Goal: Obtain resource: Obtain resource

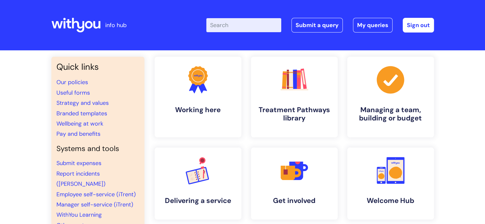
click at [253, 33] on div "Enter your search term here... Search Submit a query My queries Welcome Mark Go…" at bounding box center [290, 25] width 288 height 38
click at [68, 94] on link "Useful forms" at bounding box center [72, 93] width 33 height 8
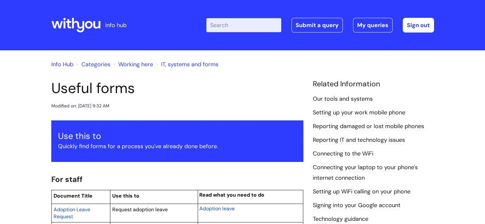
click at [140, 92] on h1 "Useful forms" at bounding box center [177, 88] width 252 height 17
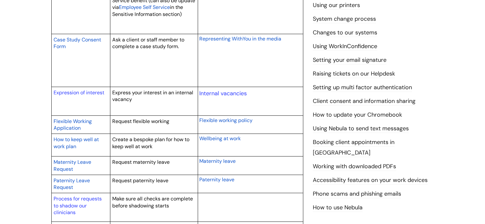
scroll to position [242, 0]
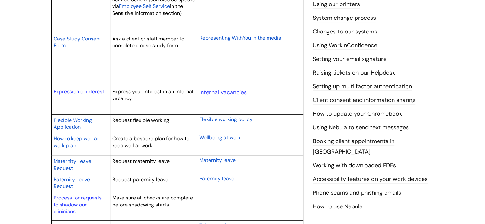
click at [77, 121] on span "Flexible Working Application" at bounding box center [73, 124] width 38 height 14
